Goal: Information Seeking & Learning: Learn about a topic

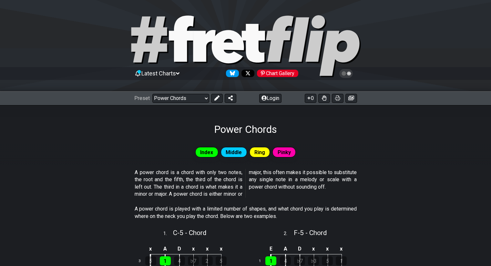
click at [315, 118] on div "Power Chords" at bounding box center [245, 120] width 491 height 30
click at [195, 99] on select "Welcome to #fretflip! Initial Preset Custom Preset Minor Pentatonic Major Penta…" at bounding box center [180, 98] width 57 height 9
click at [152, 94] on select "Welcome to #fretflip! Initial Preset Custom Preset Minor Pentatonic Major Penta…" at bounding box center [180, 98] width 57 height 9
select select "/user-defined"
select select "A"
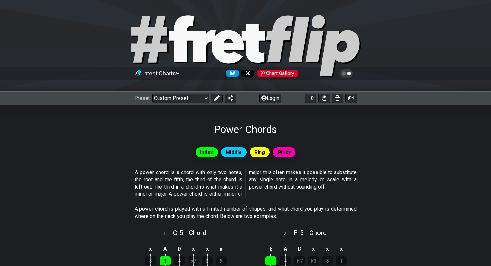
select select "C"
select select "A"
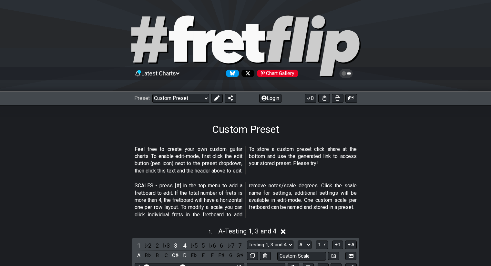
scroll to position [149, 0]
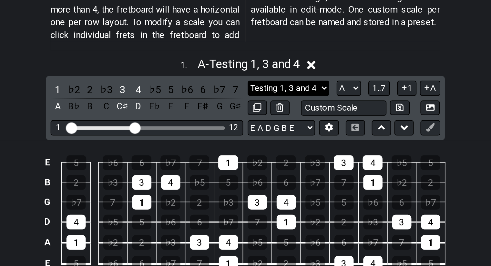
click at [277, 99] on select "Testing 1, 3 and 4 Testing 1, 3 and 4 Minor Pentatonic Major Pentatonic Minor B…" at bounding box center [270, 96] width 46 height 9
drag, startPoint x: 277, startPoint y: 99, endPoint x: 293, endPoint y: 97, distance: 16.3
click at [277, 99] on select "Testing 1, 3 and 4 Testing 1, 3 and 4 Minor Pentatonic Major Pentatonic Minor B…" at bounding box center [270, 96] width 46 height 9
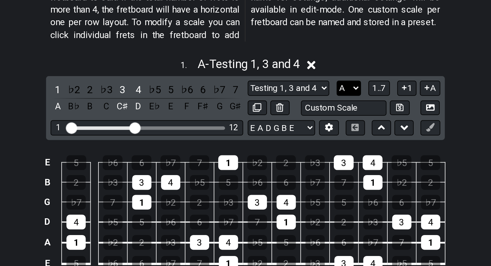
click at [308, 97] on select "A♭ A A♯ B♭ B C C♯ D♭ D D♯ E♭ E F F♯ G♭ G G♯" at bounding box center [305, 96] width 14 height 9
click at [298, 72] on div "SCALES - press [#] in the top menu to add a fretboard to edit. If the total num…" at bounding box center [246, 53] width 222 height 44
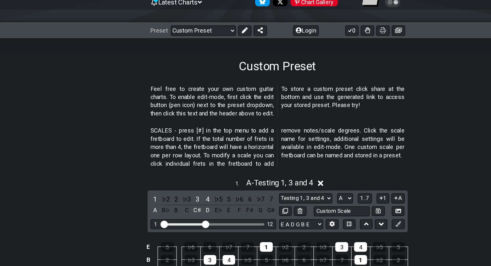
scroll to position [0, 0]
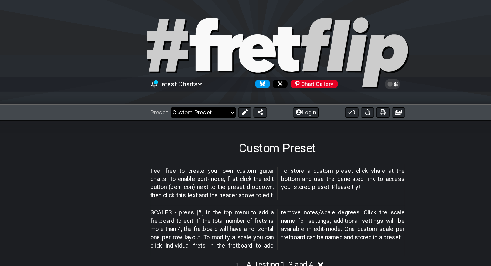
click at [198, 98] on select "Welcome to #fretflip! Initial Preset Custom Preset Minor Pentatonic Major Penta…" at bounding box center [180, 98] width 57 height 9
click at [152, 94] on select "Welcome to #fretflip! Initial Preset Custom Preset Minor Pentatonic Major Penta…" at bounding box center [180, 98] width 57 height 9
select select "/extended-chords"
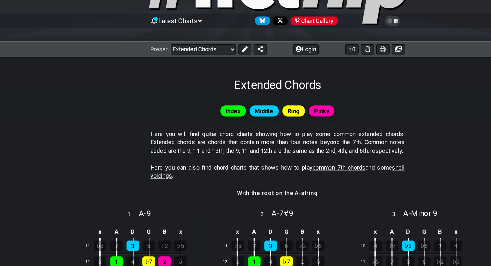
scroll to position [22, 0]
click at [265, 206] on h4 "With the root on the A-string" at bounding box center [245, 202] width 71 height 7
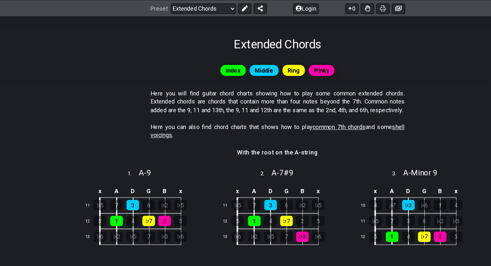
scroll to position [89, 0]
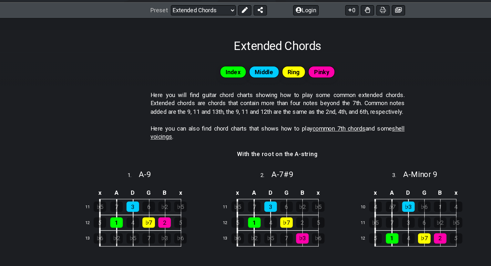
click at [207, 64] on span "Index" at bounding box center [206, 62] width 13 height 9
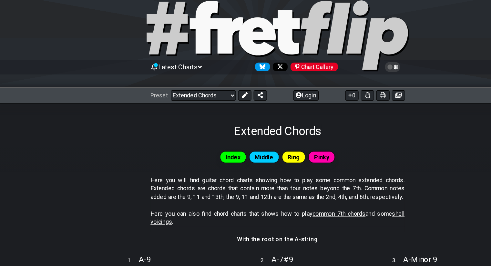
scroll to position [12, 0]
